Goal: Task Accomplishment & Management: Use online tool/utility

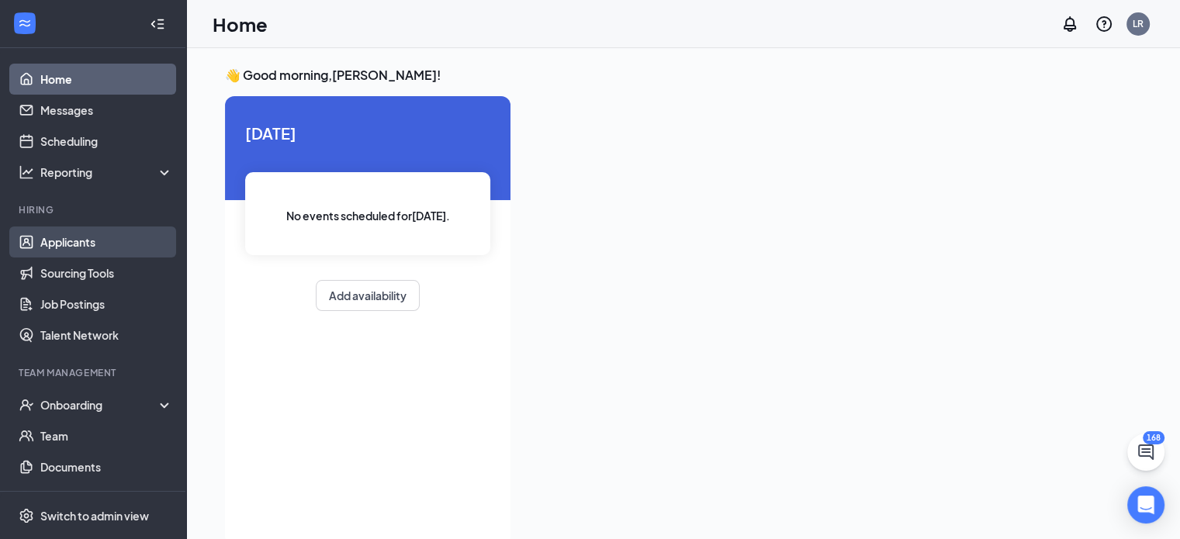
click at [115, 247] on link "Applicants" at bounding box center [106, 241] width 133 height 31
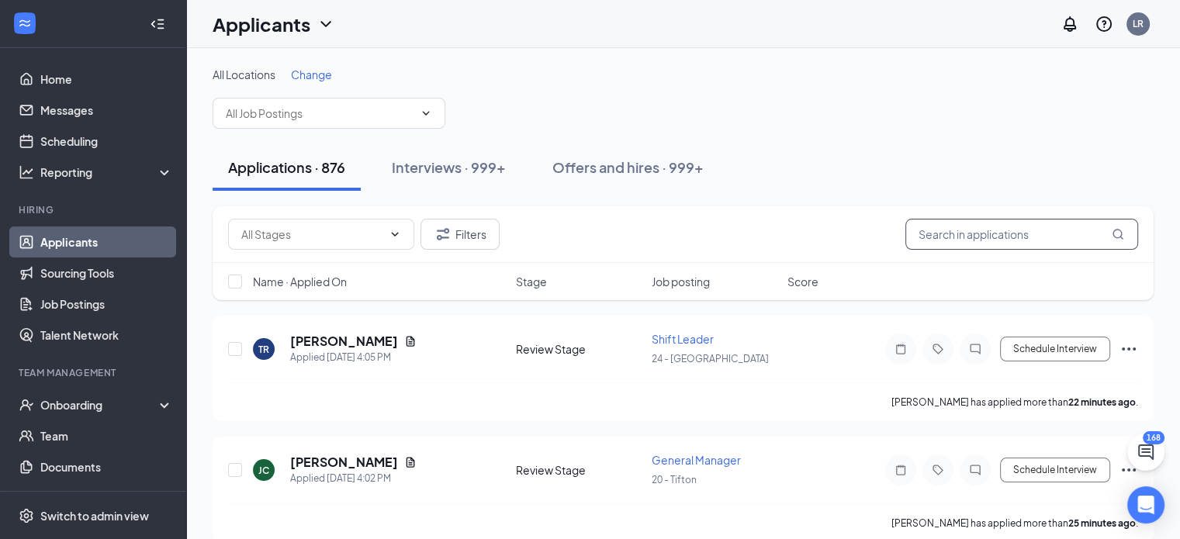
click at [1030, 232] on input "text" at bounding box center [1021, 234] width 233 height 31
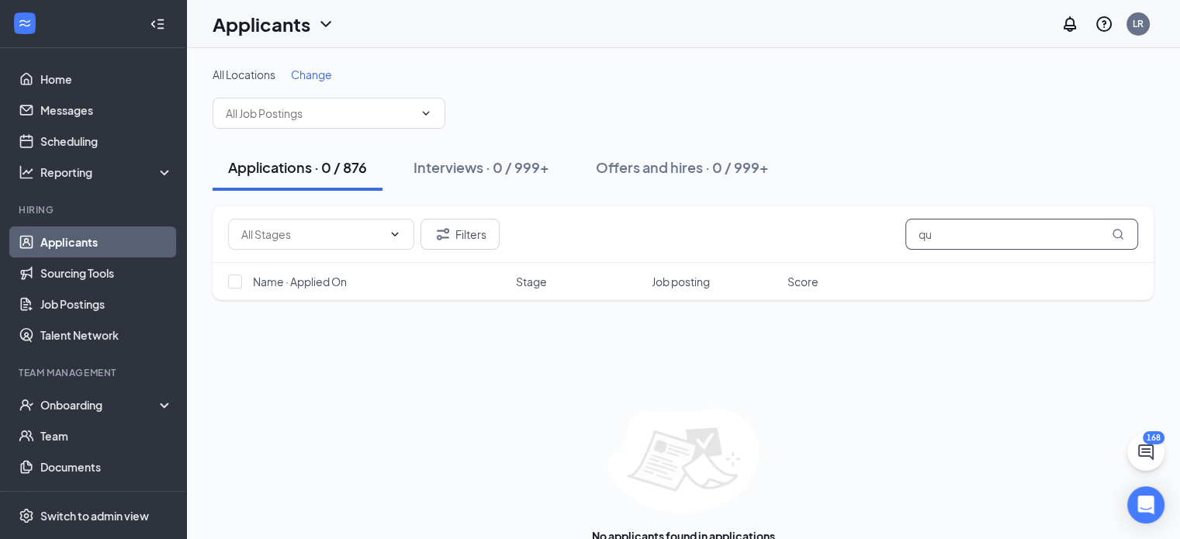
type input "q"
click at [486, 241] on button "Filters" at bounding box center [459, 234] width 79 height 31
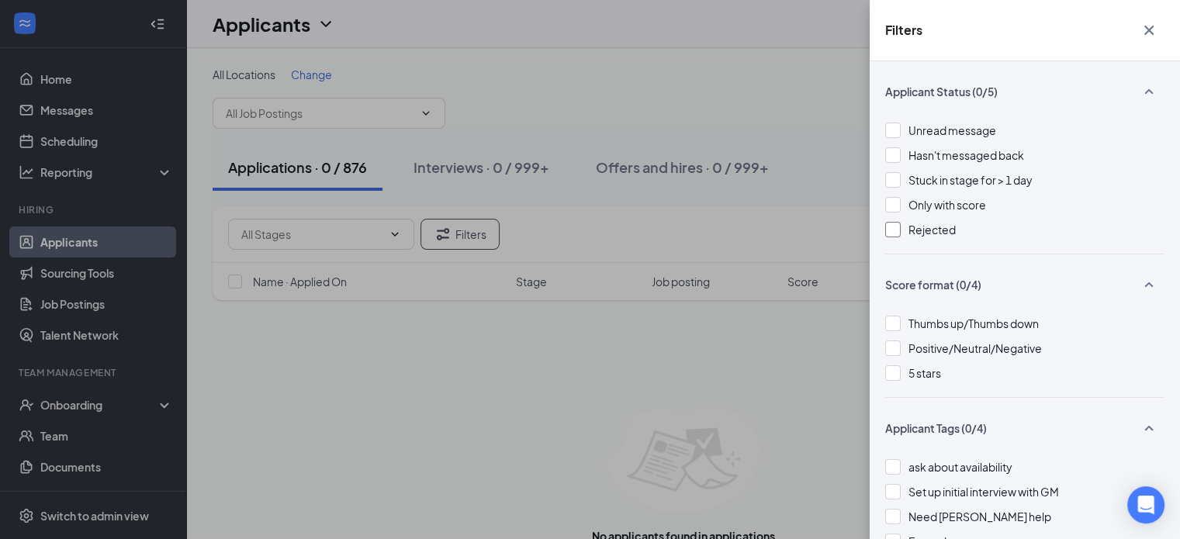
click at [911, 234] on span "Rejected" at bounding box center [931, 230] width 47 height 14
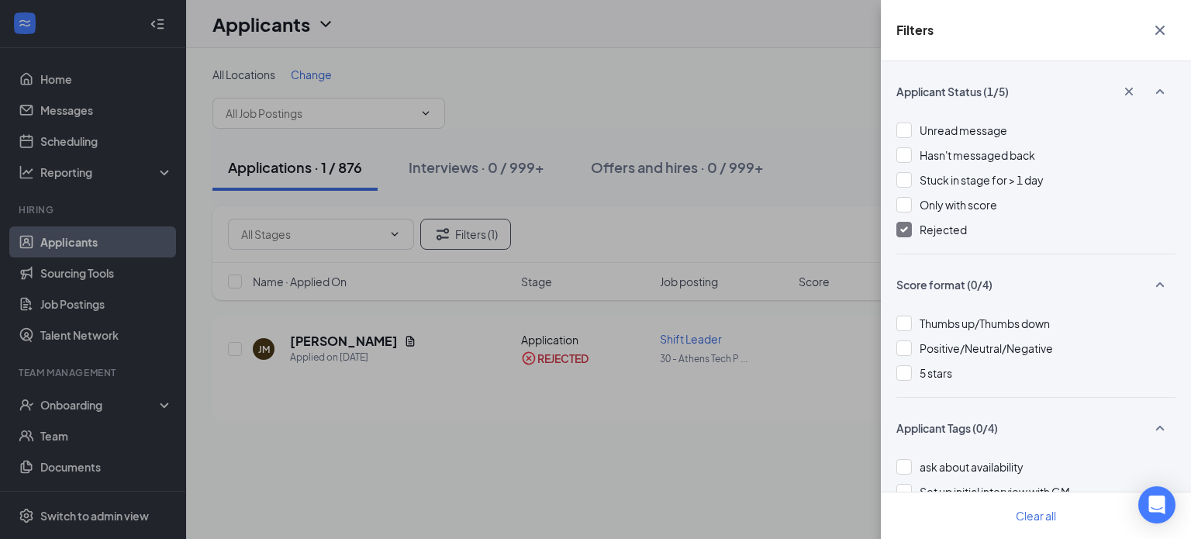
click at [1161, 32] on icon "Cross" at bounding box center [1160, 30] width 9 height 9
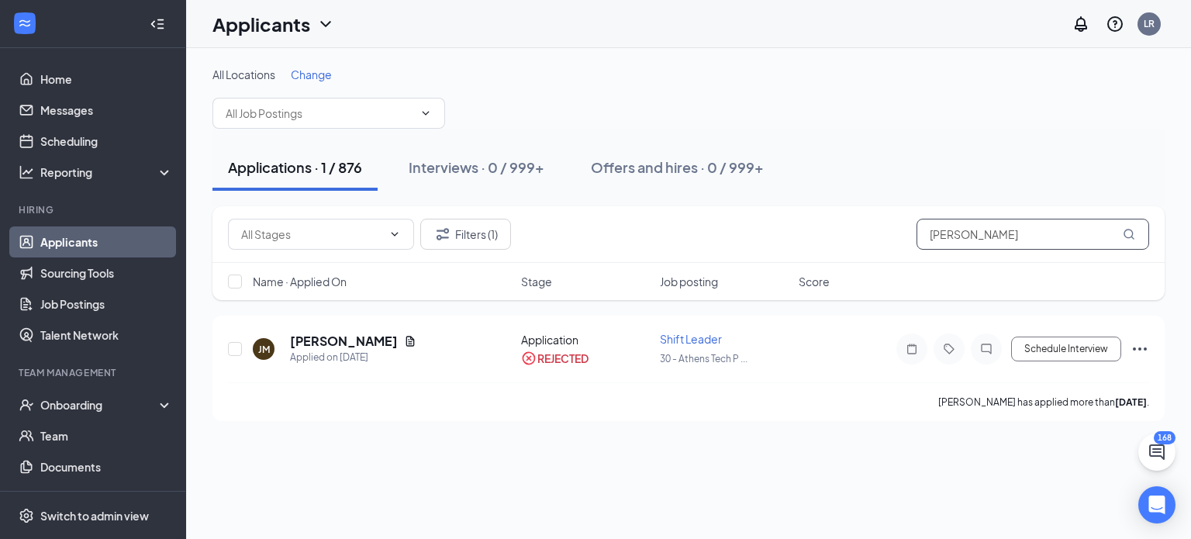
click at [1001, 236] on input "[PERSON_NAME]" at bounding box center [1033, 234] width 233 height 31
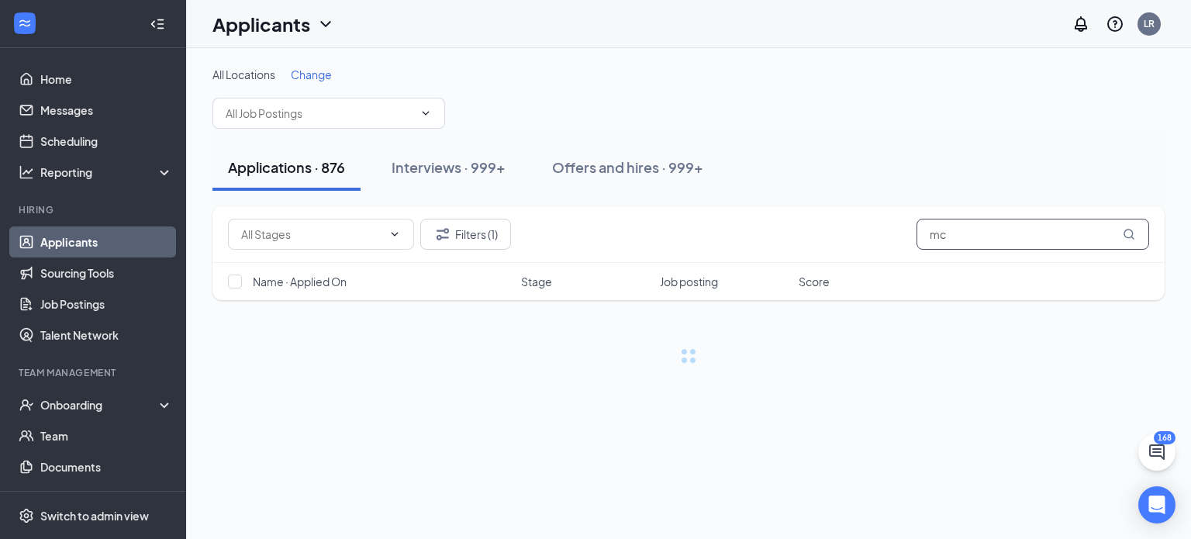
type input "m"
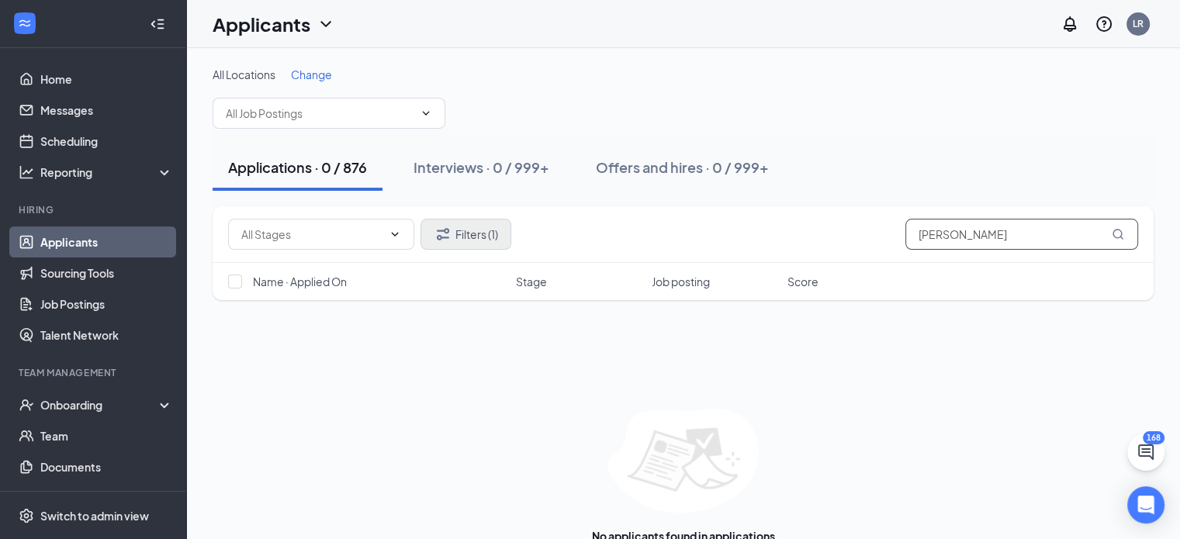
type input "[PERSON_NAME]"
click at [491, 241] on button "Filters (1)" at bounding box center [465, 234] width 91 height 31
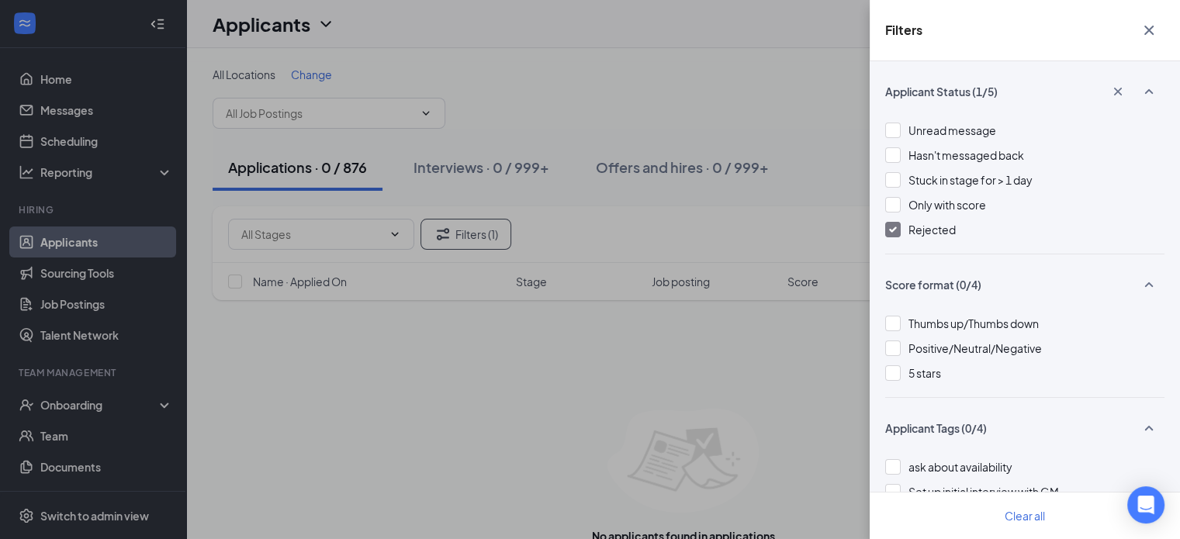
click at [1148, 23] on icon "Cross" at bounding box center [1148, 30] width 19 height 19
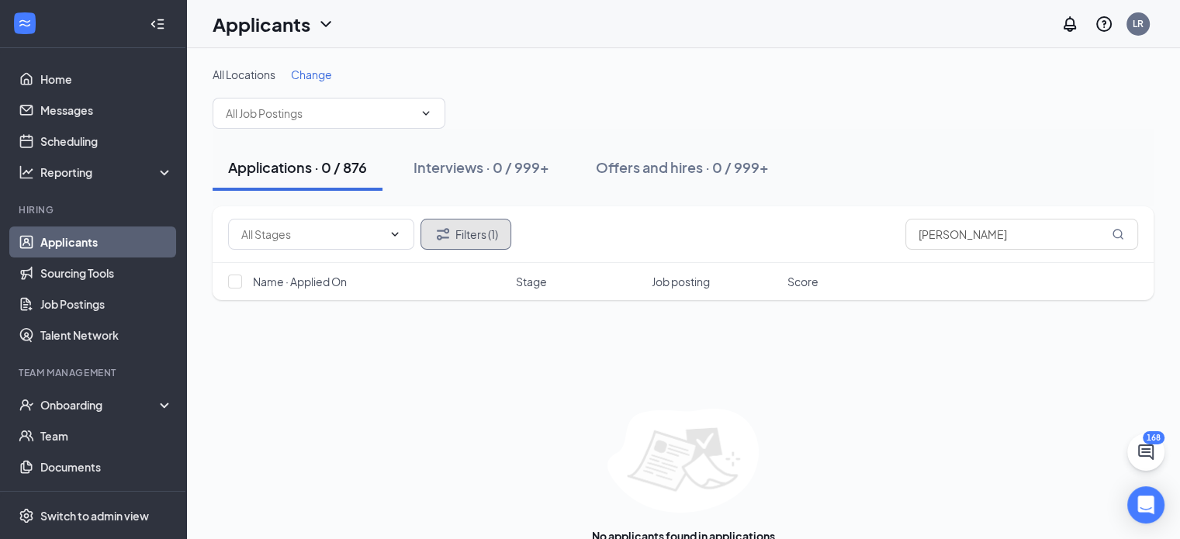
click at [479, 240] on button "Filters (1)" at bounding box center [465, 234] width 91 height 31
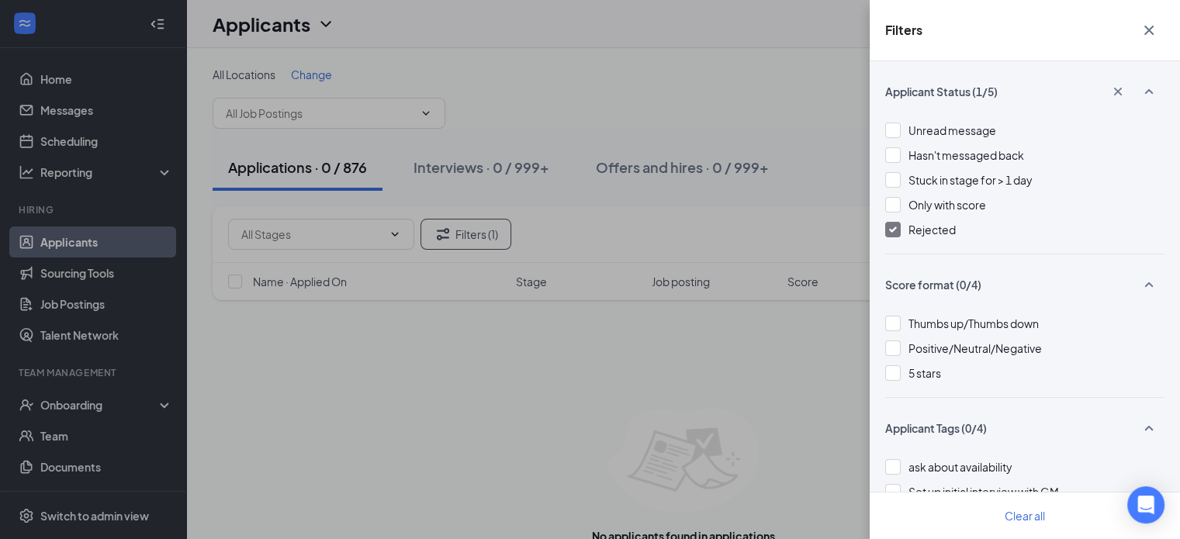
click at [890, 234] on div at bounding box center [893, 230] width 16 height 16
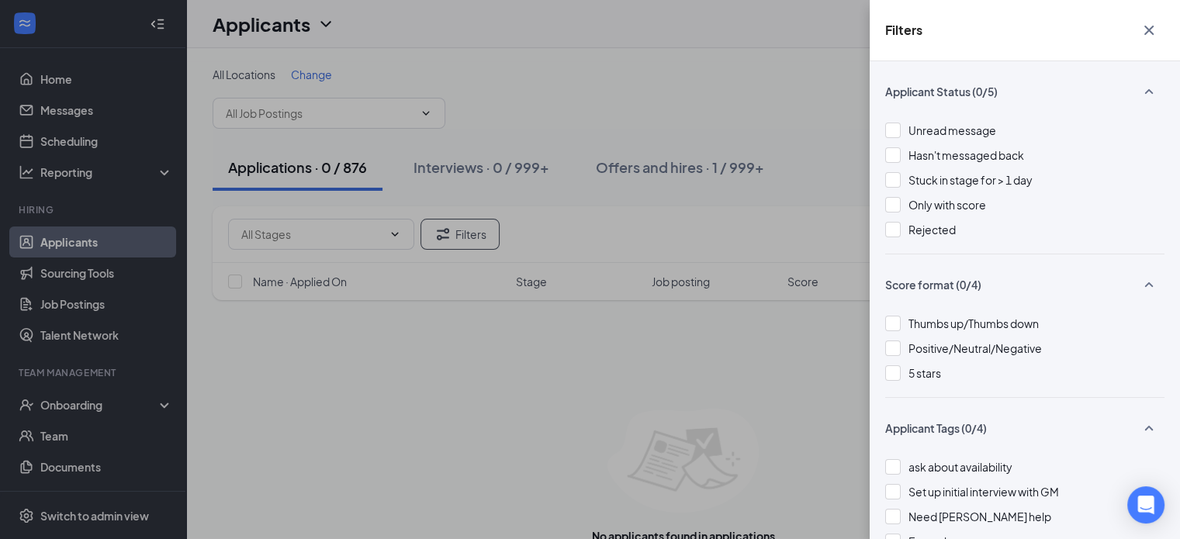
click at [1146, 30] on icon "Cross" at bounding box center [1148, 30] width 19 height 19
